Goal: Task Accomplishment & Management: Manage account settings

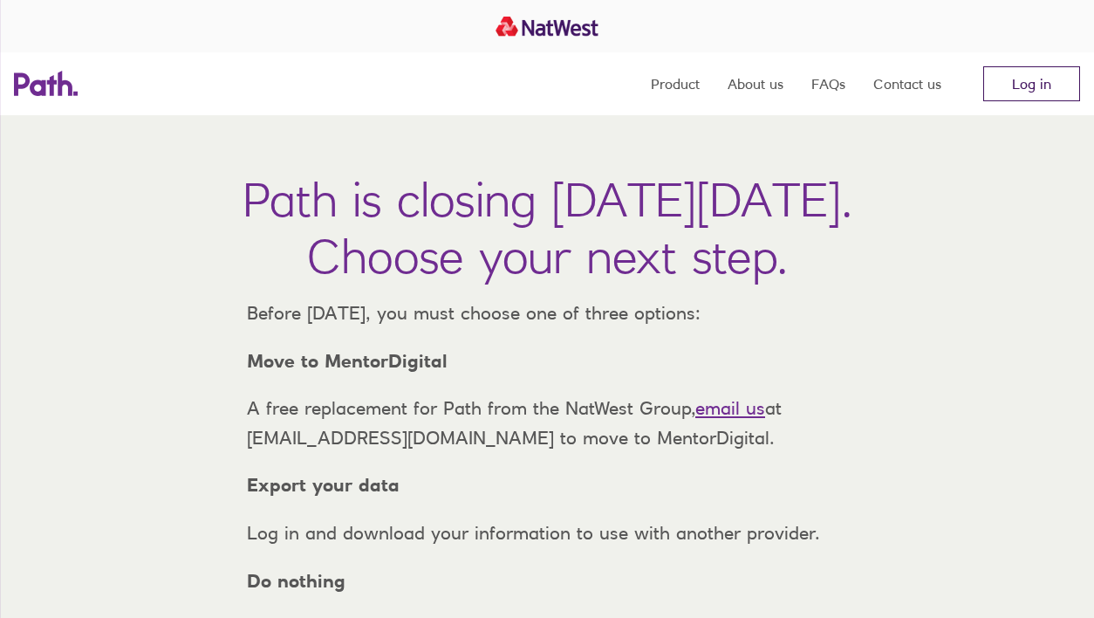
click at [1033, 85] on link "Log in" at bounding box center [1032, 83] width 97 height 35
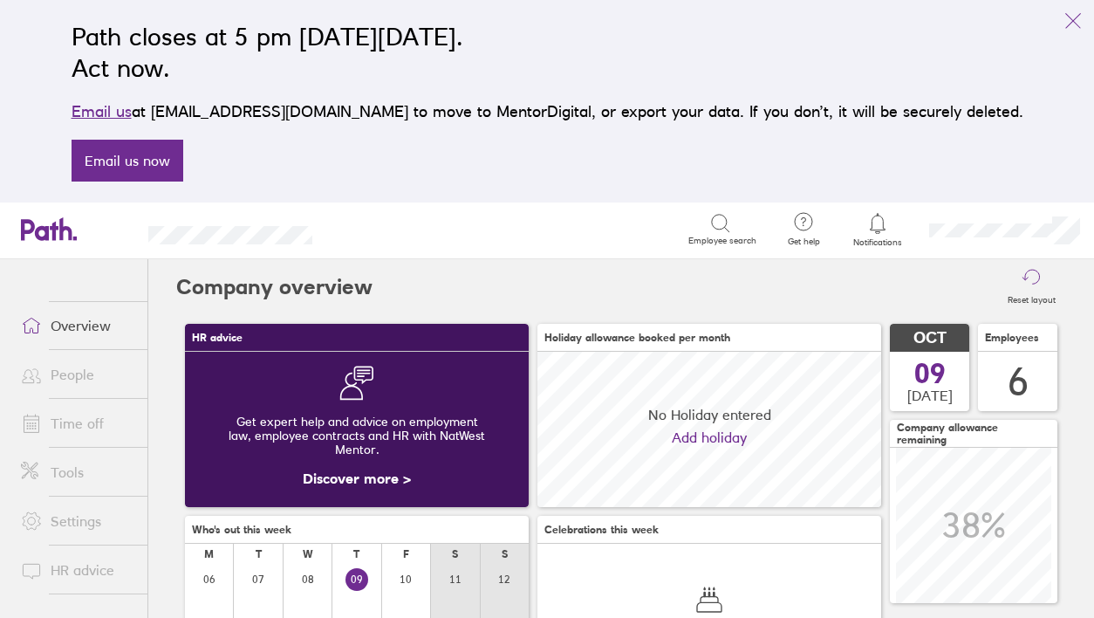
scroll to position [155, 344]
click at [869, 226] on icon at bounding box center [877, 223] width 21 height 21
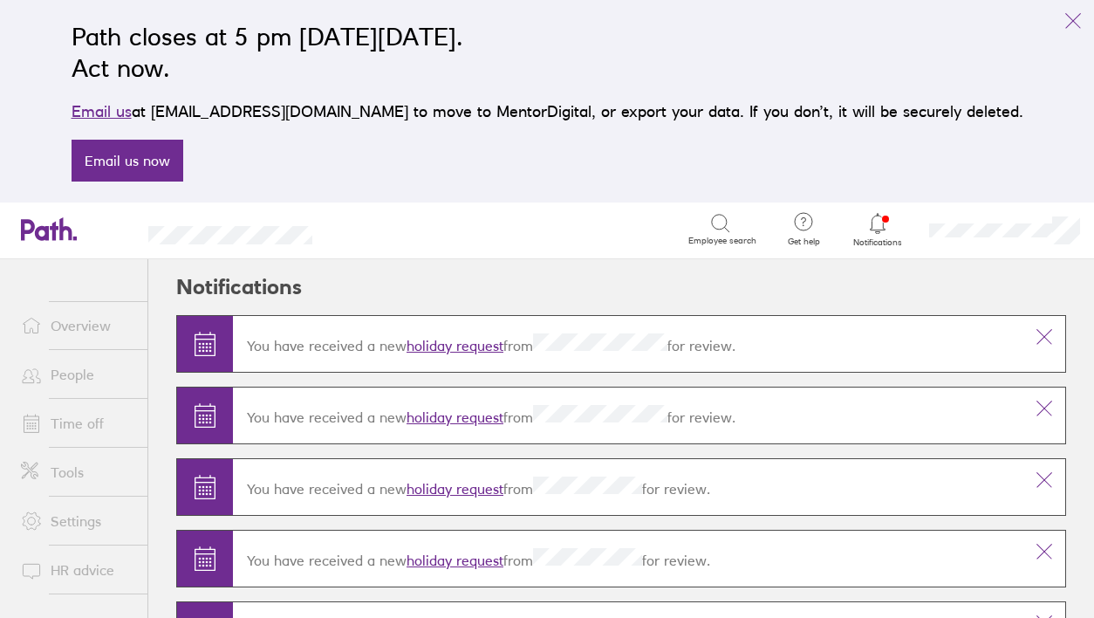
click at [454, 345] on link "holiday request" at bounding box center [455, 345] width 97 height 17
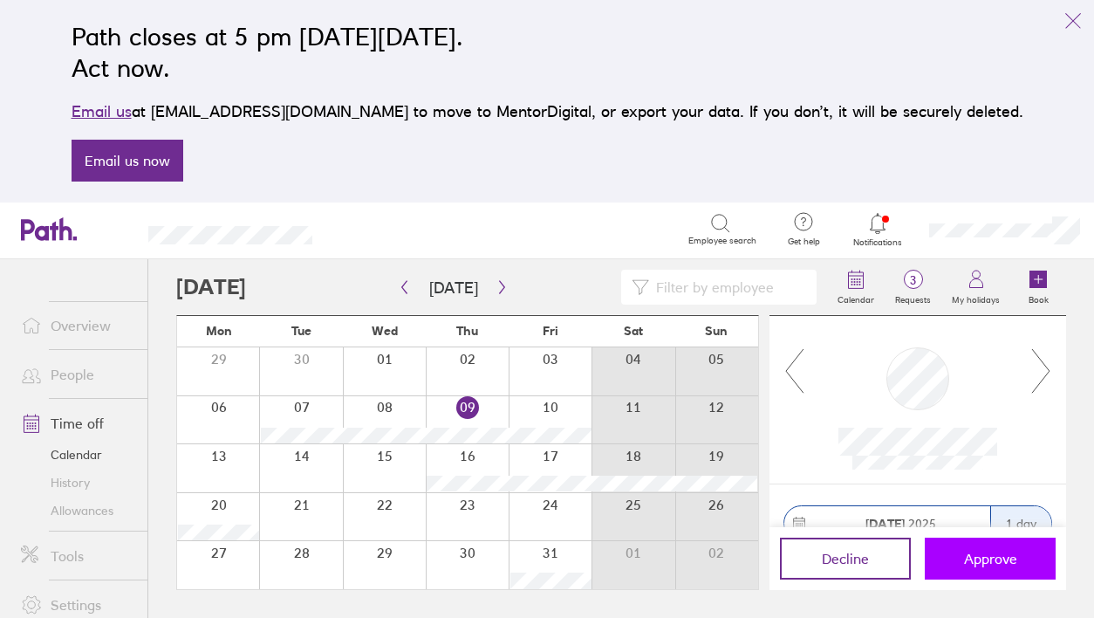
click at [972, 562] on span "Approve" at bounding box center [990, 559] width 53 height 16
click at [923, 283] on span "3" at bounding box center [913, 280] width 57 height 14
click at [977, 552] on span "Approve" at bounding box center [990, 559] width 53 height 16
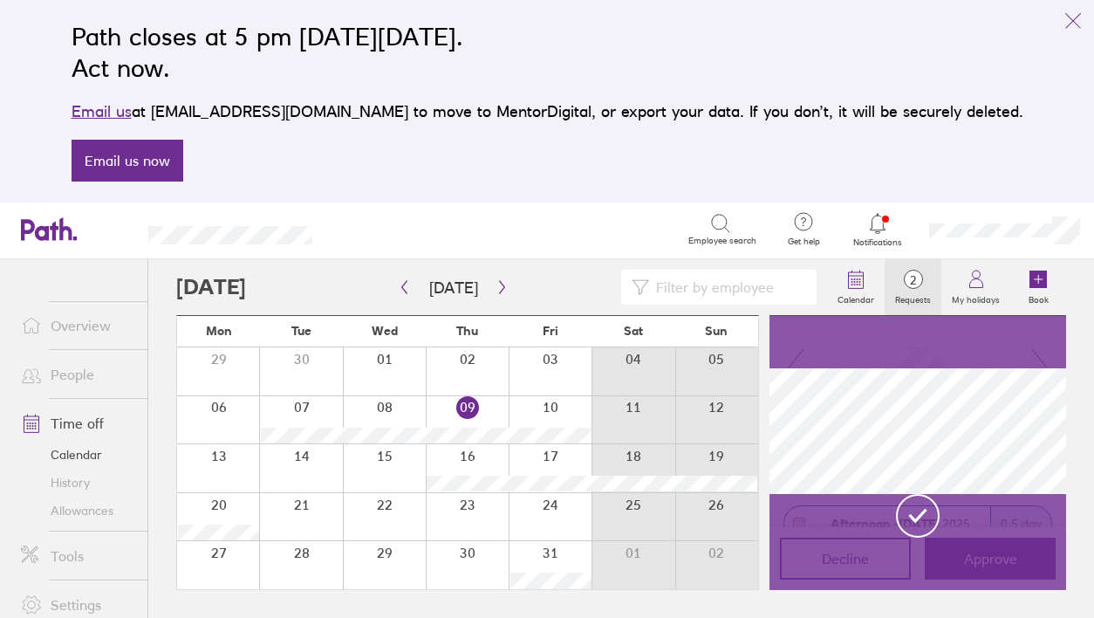
click at [915, 283] on span "2" at bounding box center [913, 280] width 57 height 14
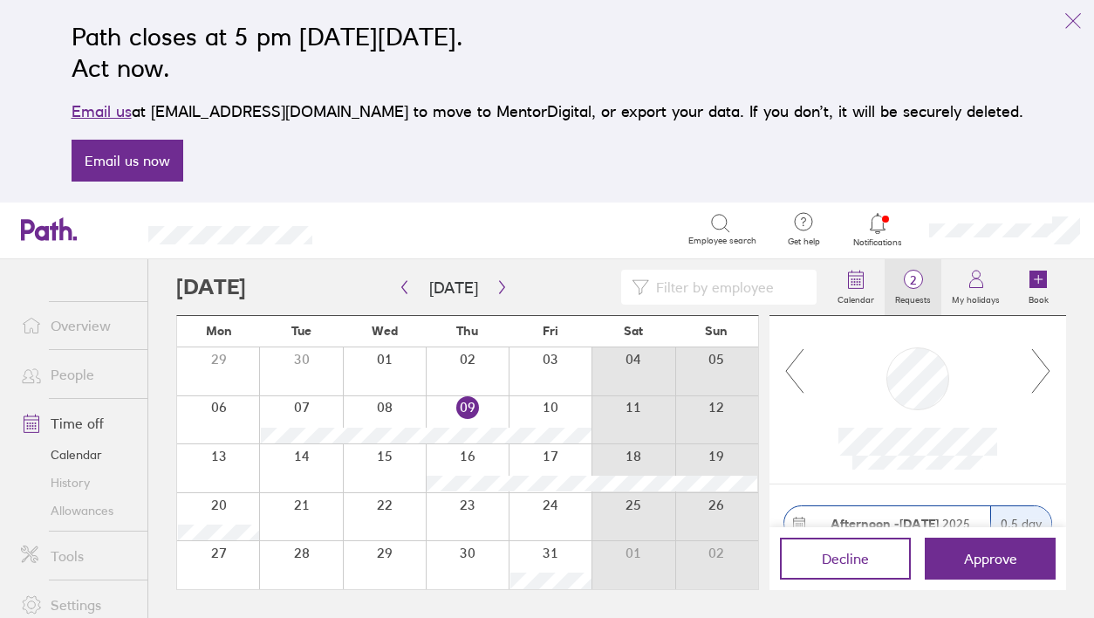
click at [915, 282] on span "2" at bounding box center [913, 280] width 57 height 14
click at [954, 562] on button "Approve" at bounding box center [990, 559] width 131 height 42
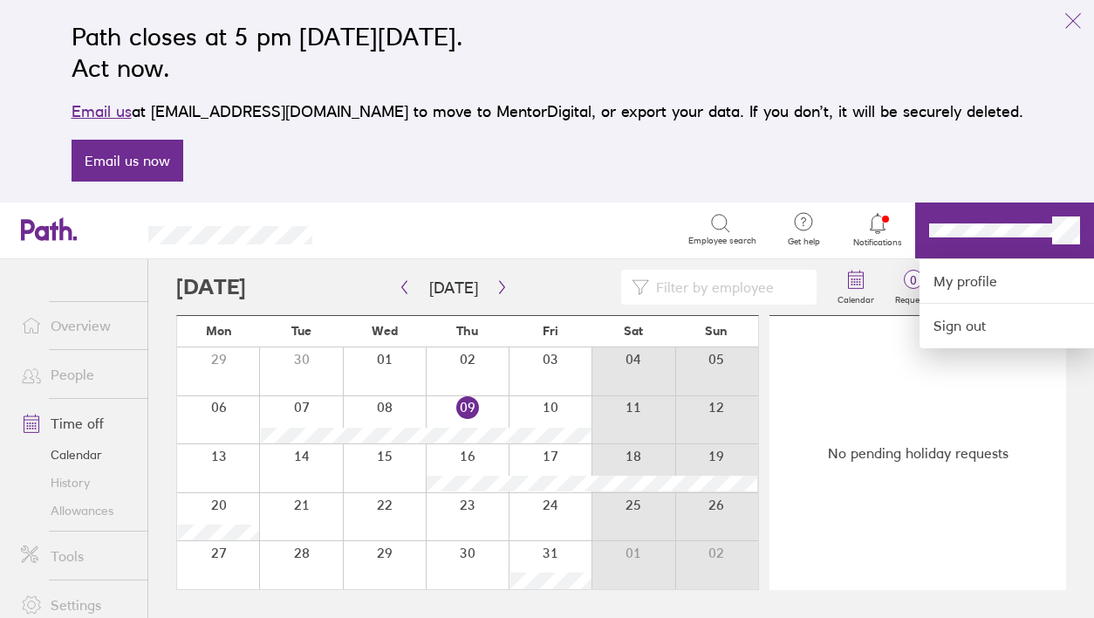
click at [932, 408] on div at bounding box center [547, 309] width 1094 height 618
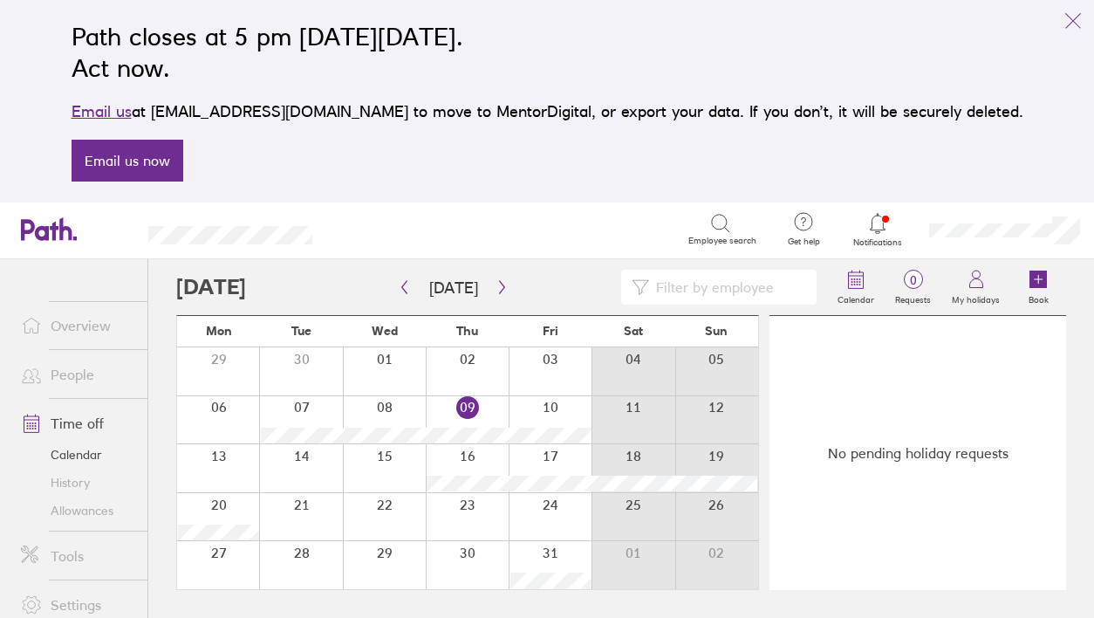
click at [819, 244] on span "Get help" at bounding box center [804, 242] width 57 height 10
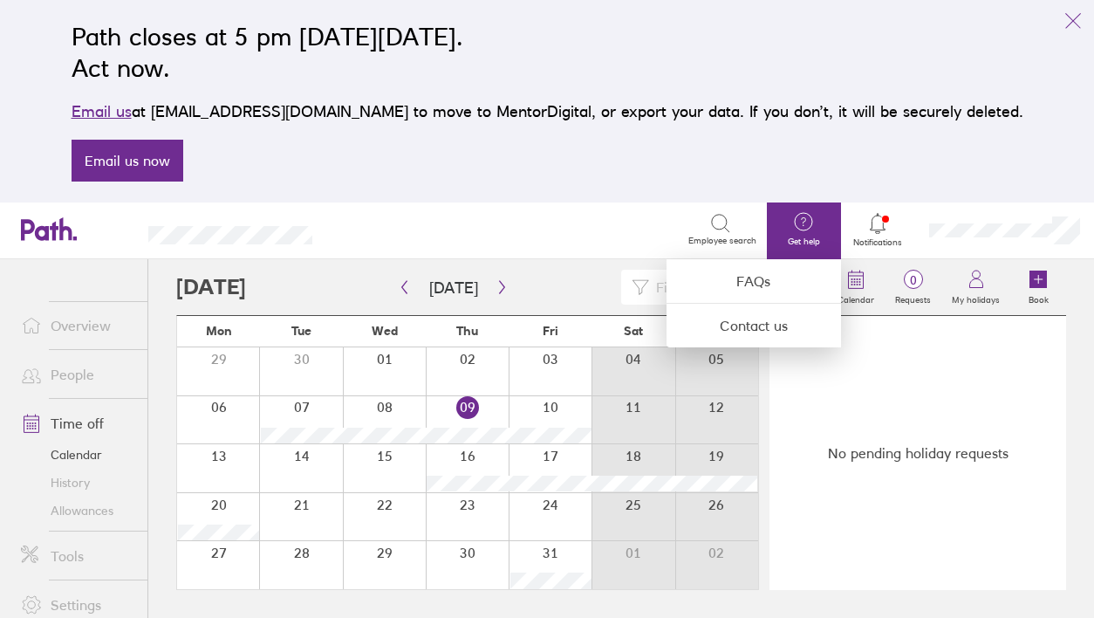
click at [871, 239] on span "Notifications" at bounding box center [878, 242] width 57 height 10
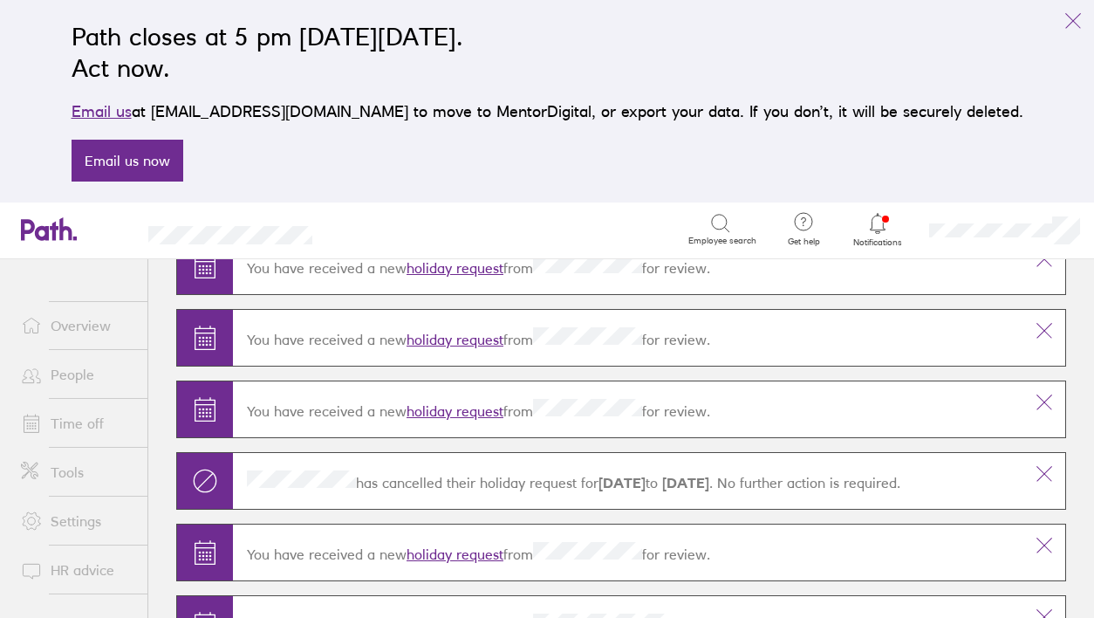
scroll to position [298, 0]
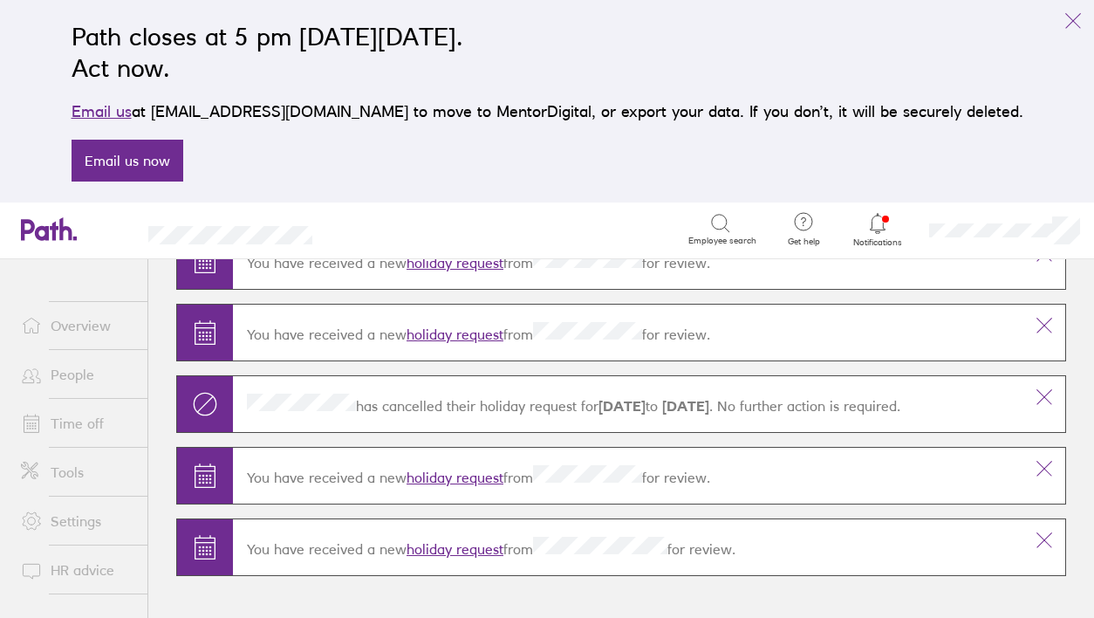
click at [883, 222] on icon at bounding box center [877, 223] width 21 height 21
click at [709, 167] on div "Path closes at 5 pm [DATE][DATE]. Act now. Email us at [EMAIL_ADDRESS][DOMAIN_N…" at bounding box center [548, 101] width 980 height 182
click at [1076, 24] on icon "link" at bounding box center [1073, 20] width 21 height 21
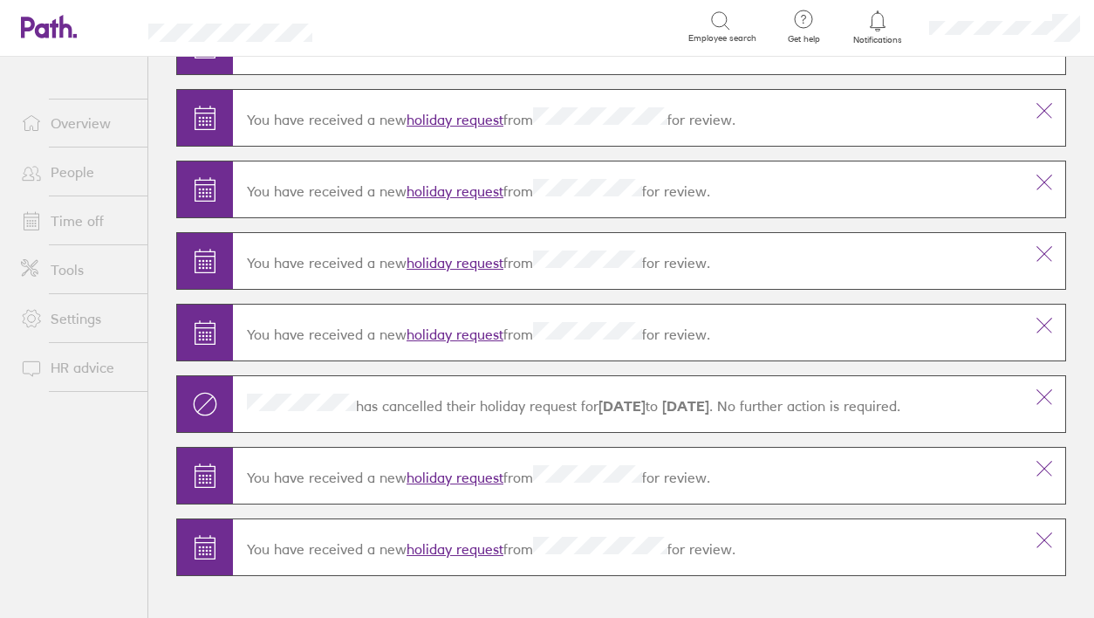
scroll to position [0, 0]
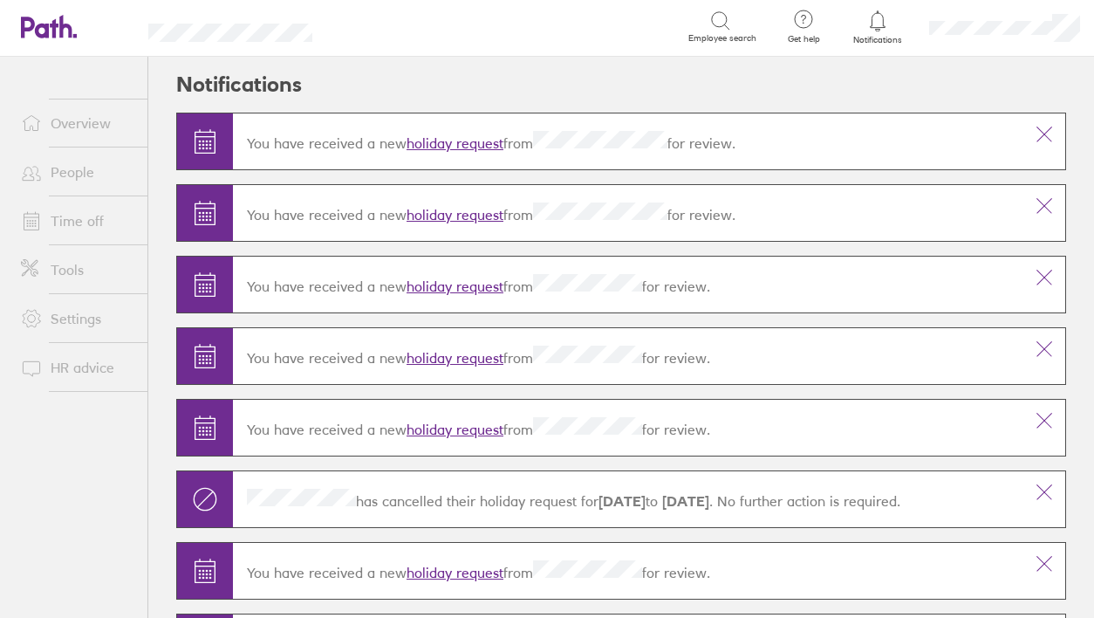
click at [818, 38] on span "Get help" at bounding box center [804, 39] width 57 height 10
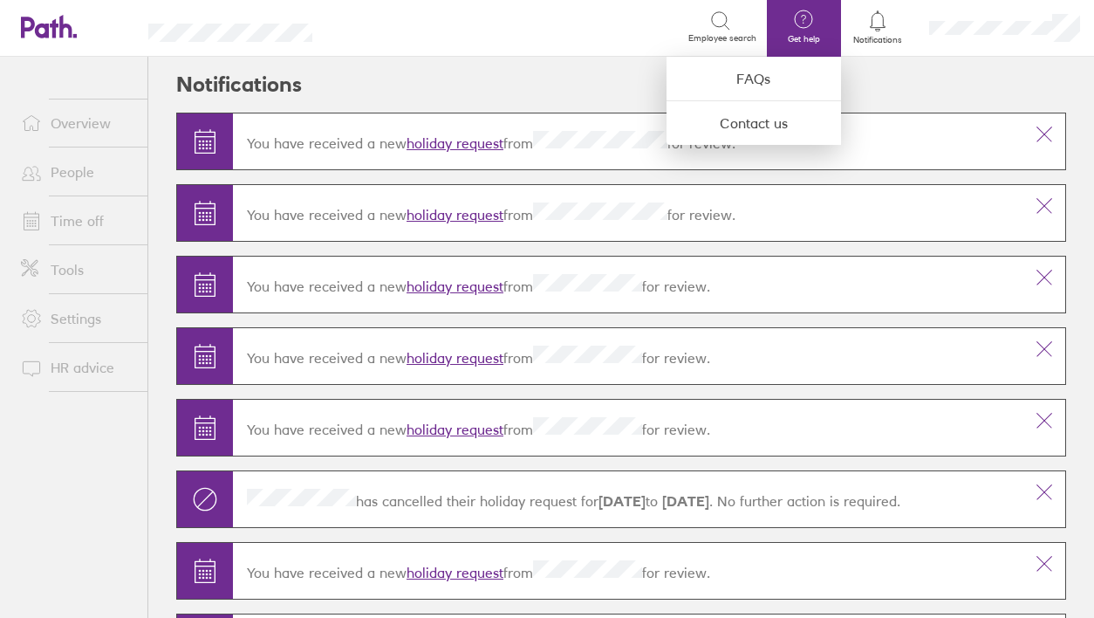
click at [881, 50] on div "Notifications" at bounding box center [878, 28] width 74 height 57
click at [883, 31] on div at bounding box center [878, 21] width 57 height 24
click at [1074, 37] on div at bounding box center [547, 309] width 1094 height 618
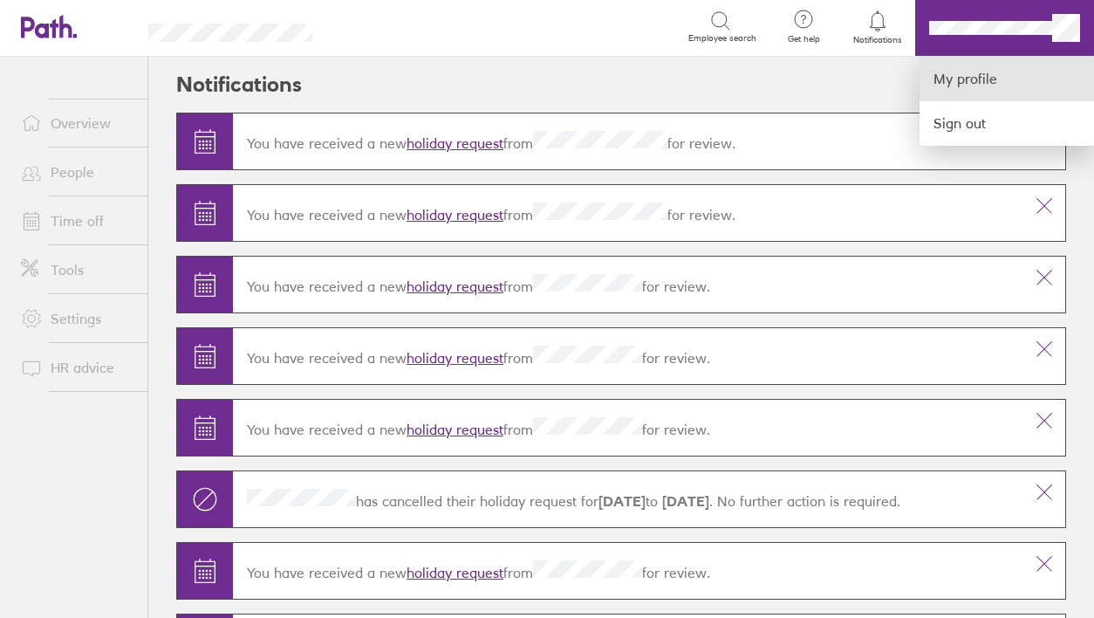
click at [957, 74] on link "My profile" at bounding box center [1007, 79] width 175 height 45
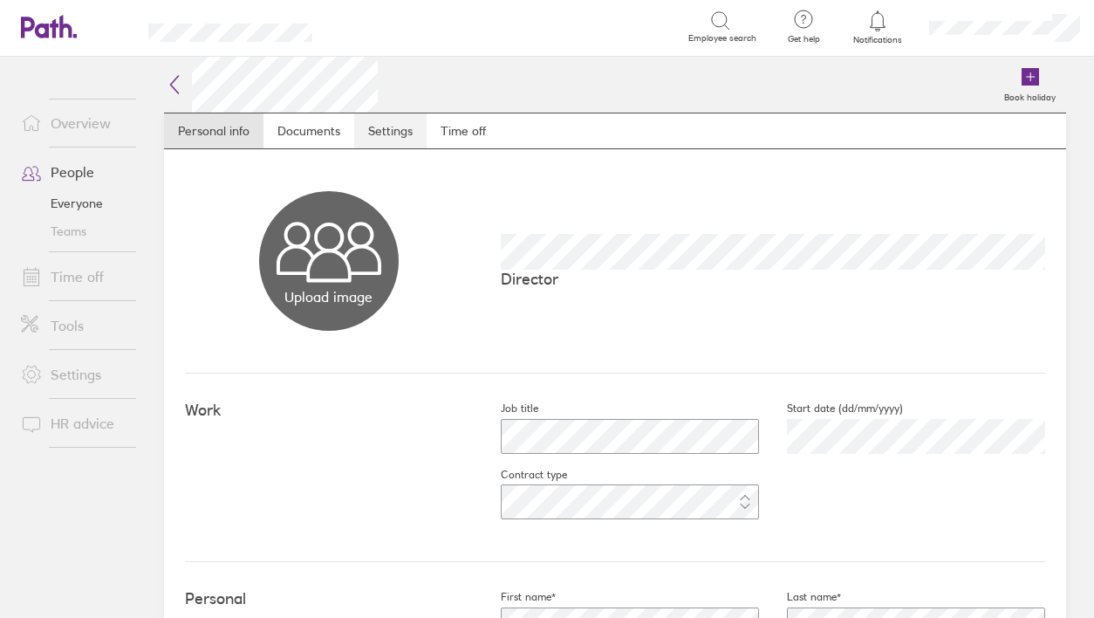
click at [377, 127] on link "Settings" at bounding box center [390, 130] width 72 height 35
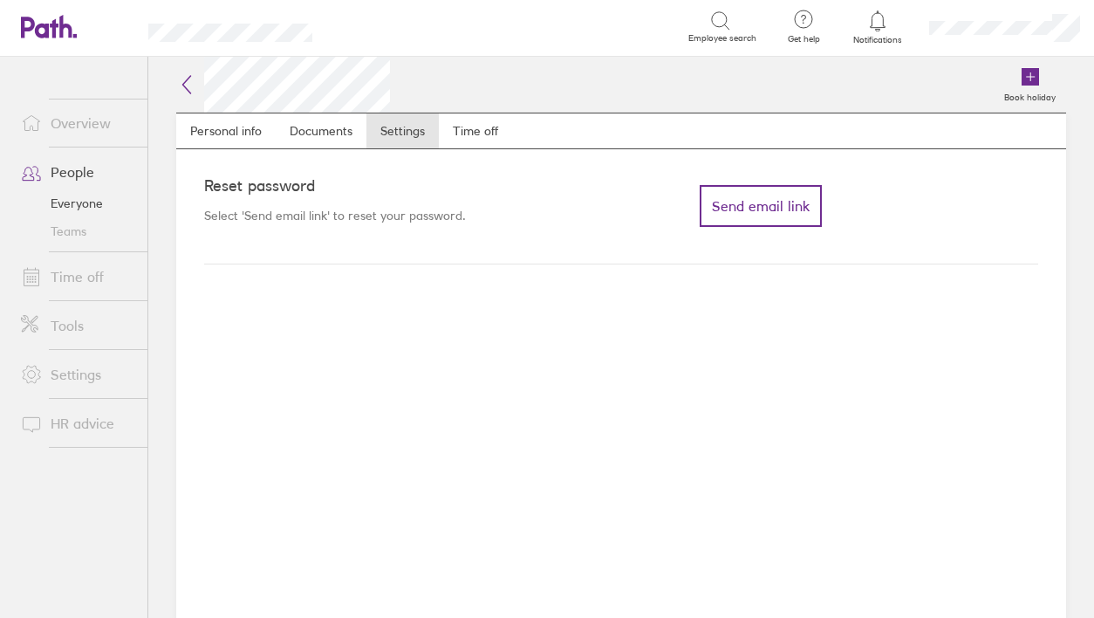
click at [83, 419] on link "HR advice" at bounding box center [77, 423] width 141 height 35
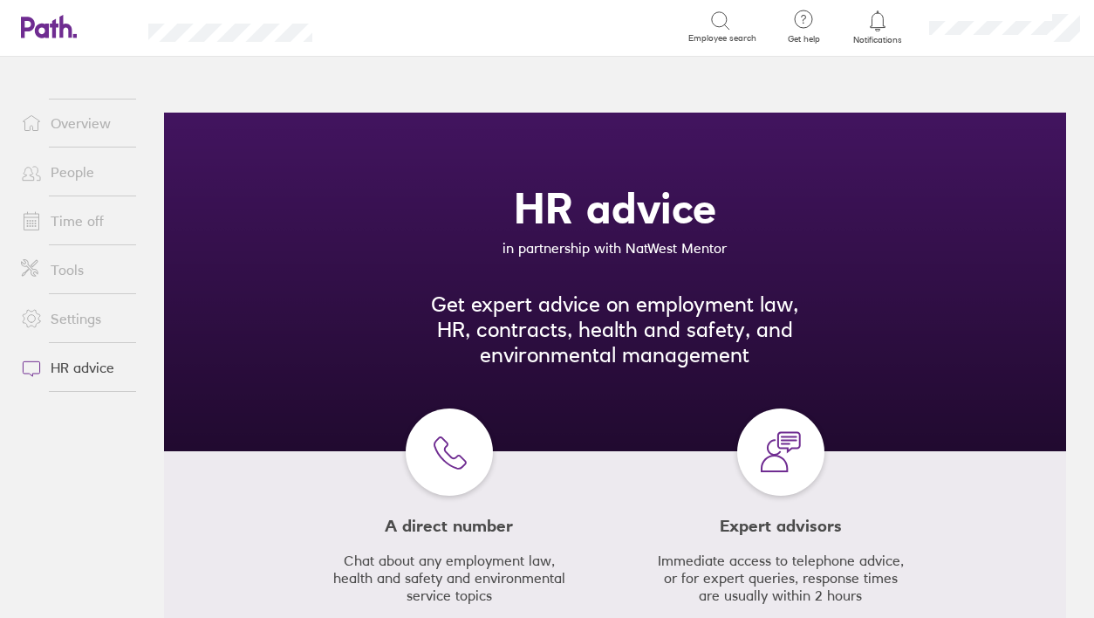
click at [74, 315] on link "Settings" at bounding box center [77, 318] width 141 height 35
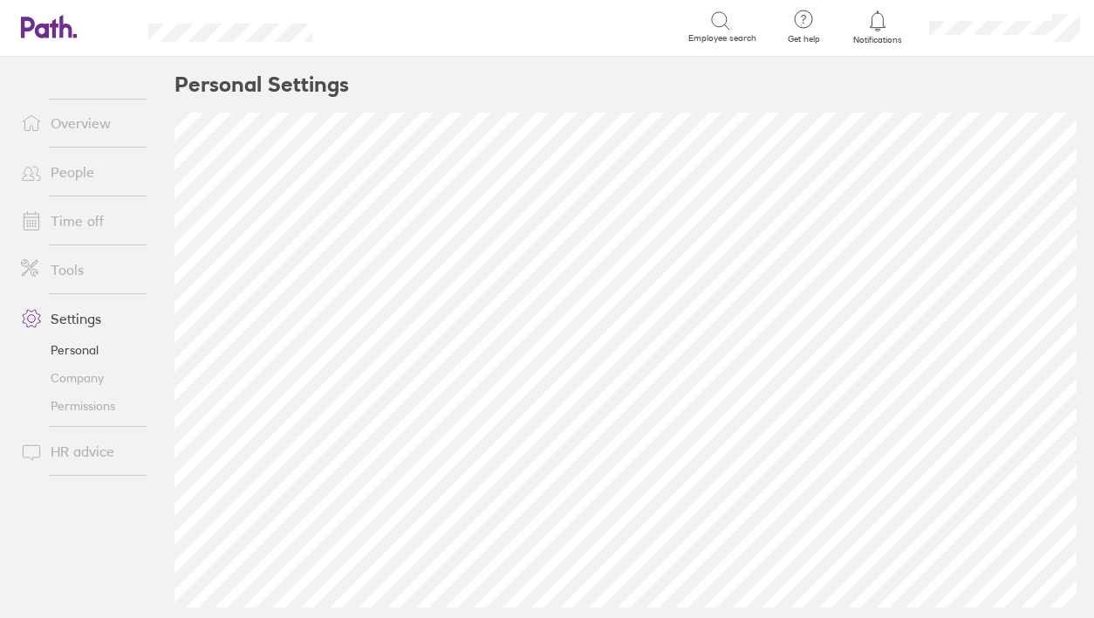
click at [73, 272] on link "Tools" at bounding box center [77, 269] width 141 height 35
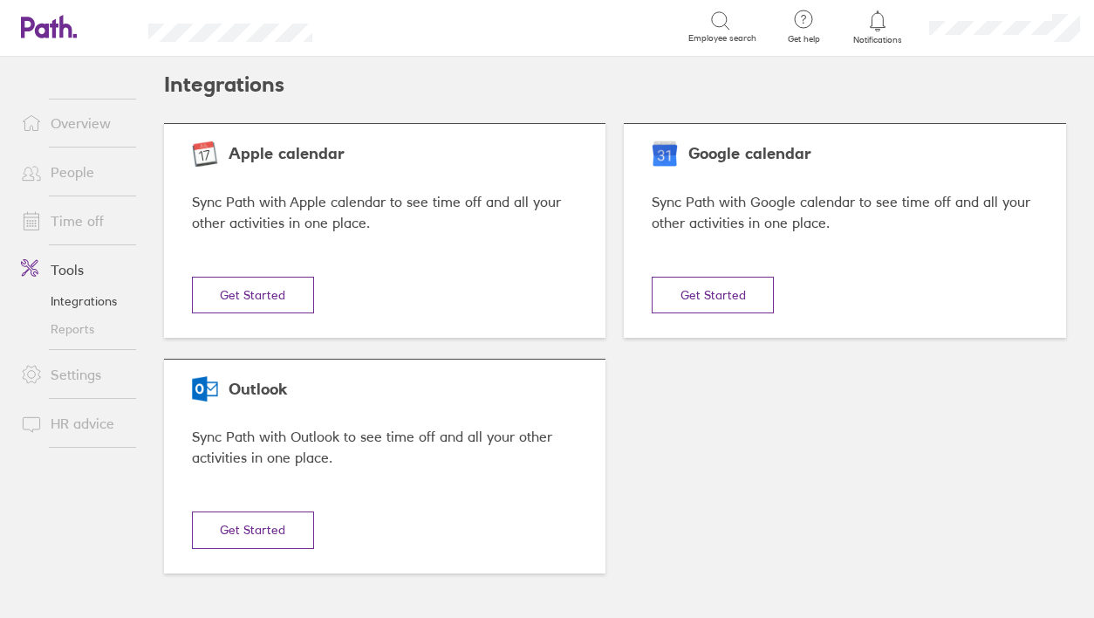
click at [74, 222] on link "Time off" at bounding box center [77, 220] width 141 height 35
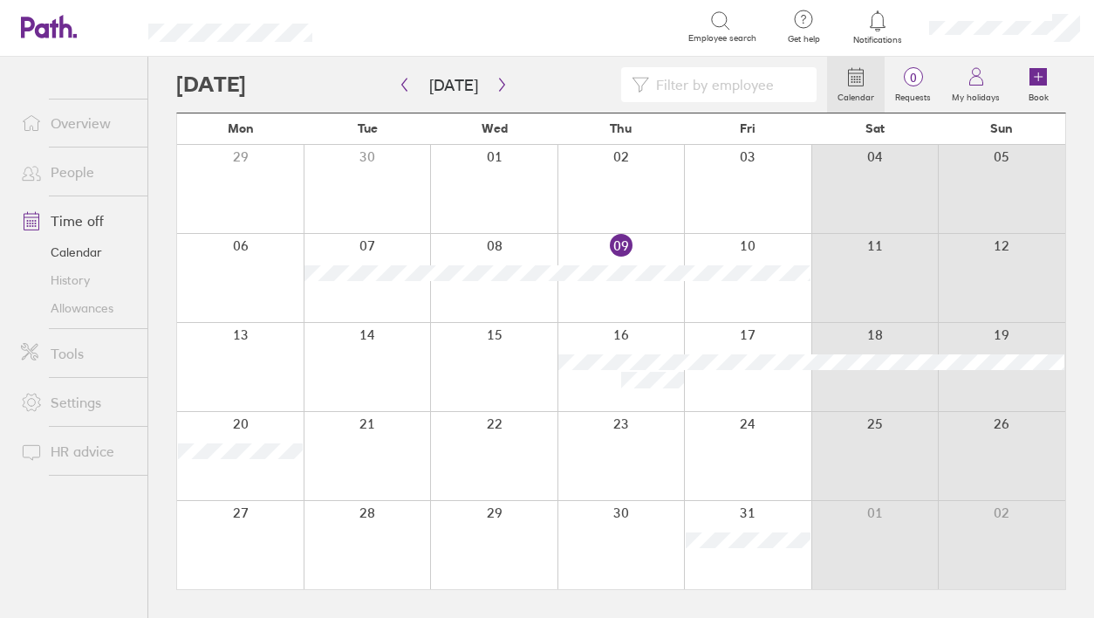
click at [76, 359] on link "Tools" at bounding box center [77, 353] width 141 height 35
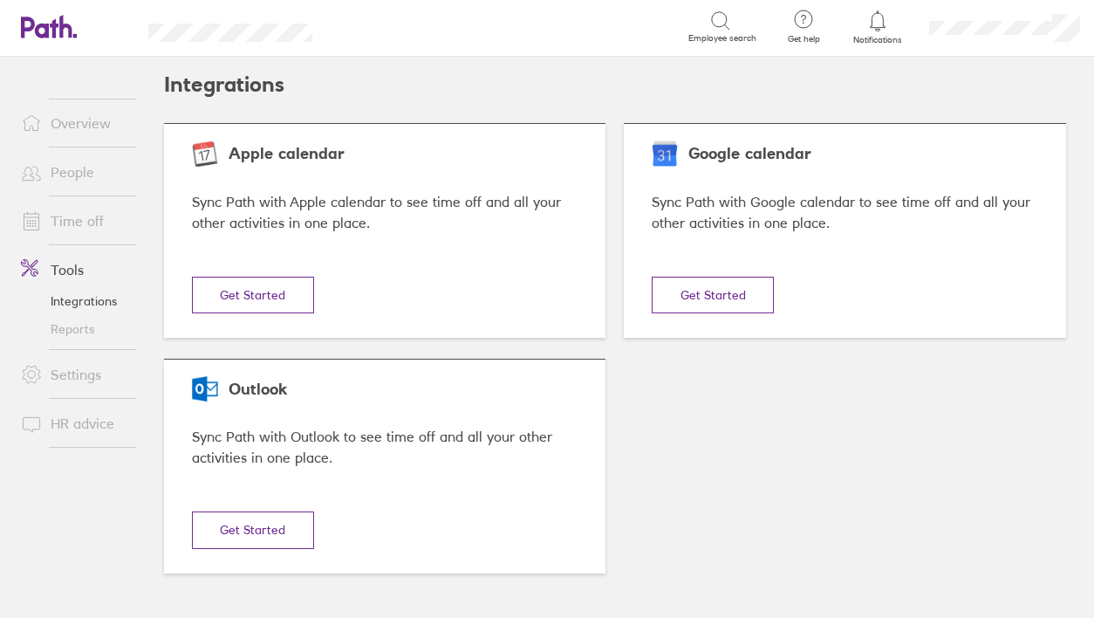
click at [73, 328] on link "Reports" at bounding box center [77, 329] width 141 height 28
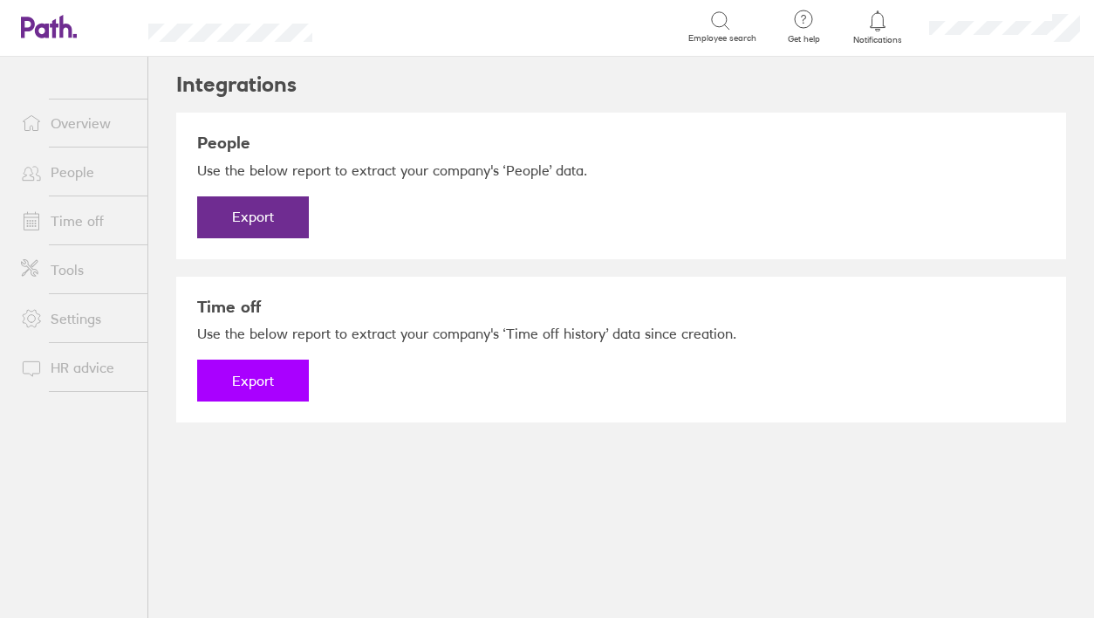
click at [242, 384] on button "Export" at bounding box center [253, 381] width 112 height 42
click at [242, 384] on link "Download" at bounding box center [253, 381] width 112 height 42
